Goal: Navigation & Orientation: Find specific page/section

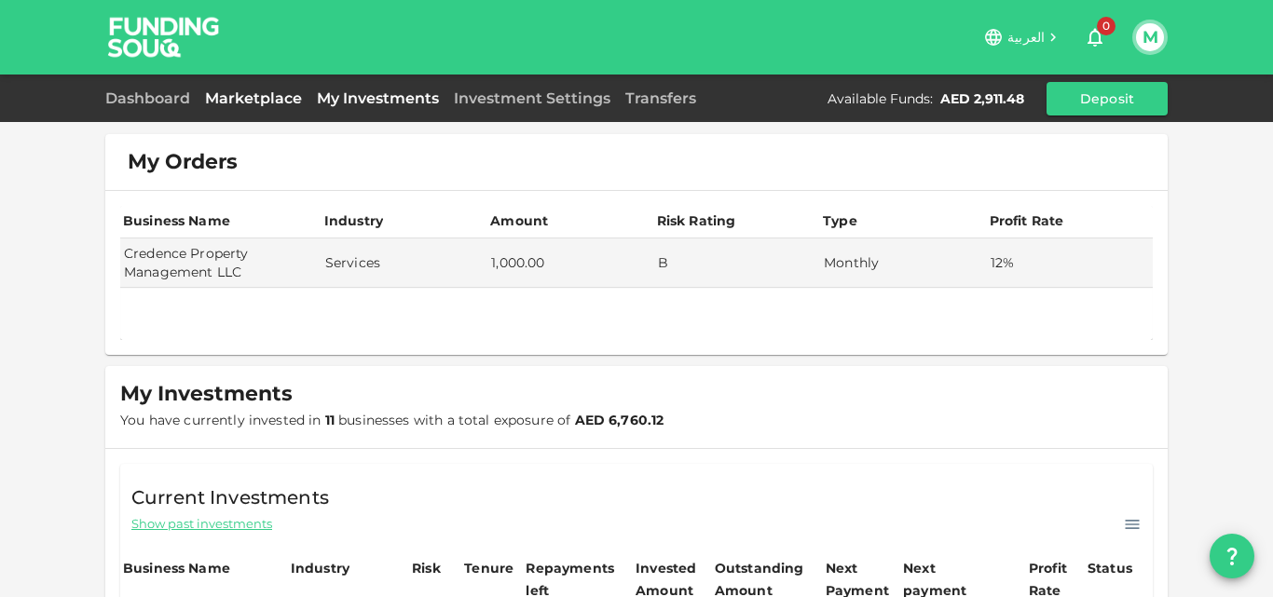
click at [260, 96] on link "Marketplace" at bounding box center [254, 98] width 112 height 18
